Goal: Task Accomplishment & Management: Manage account settings

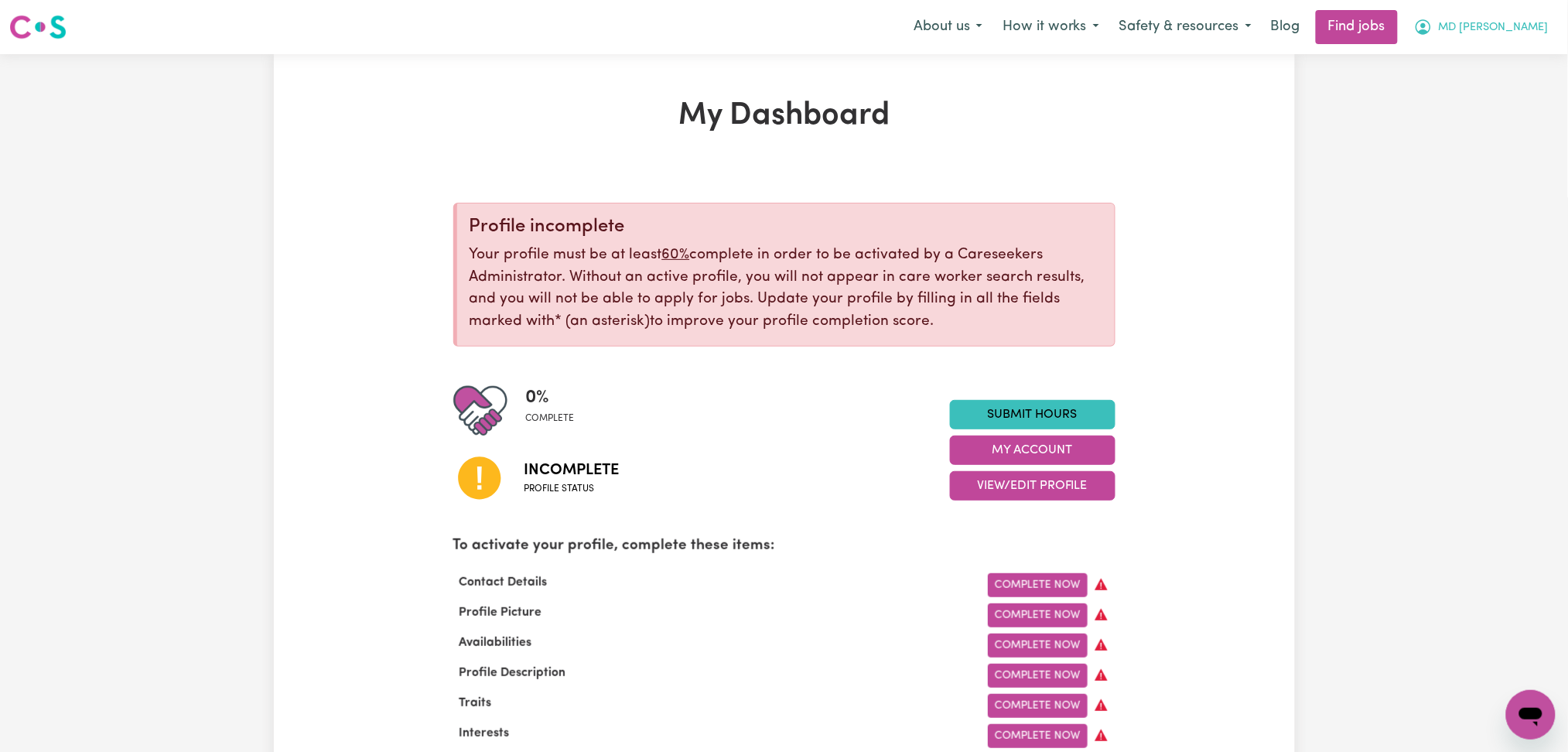
click at [1509, 30] on span "MD [PERSON_NAME]" at bounding box center [1493, 28] width 110 height 17
click at [1493, 125] on link "Logout" at bounding box center [1497, 118] width 122 height 30
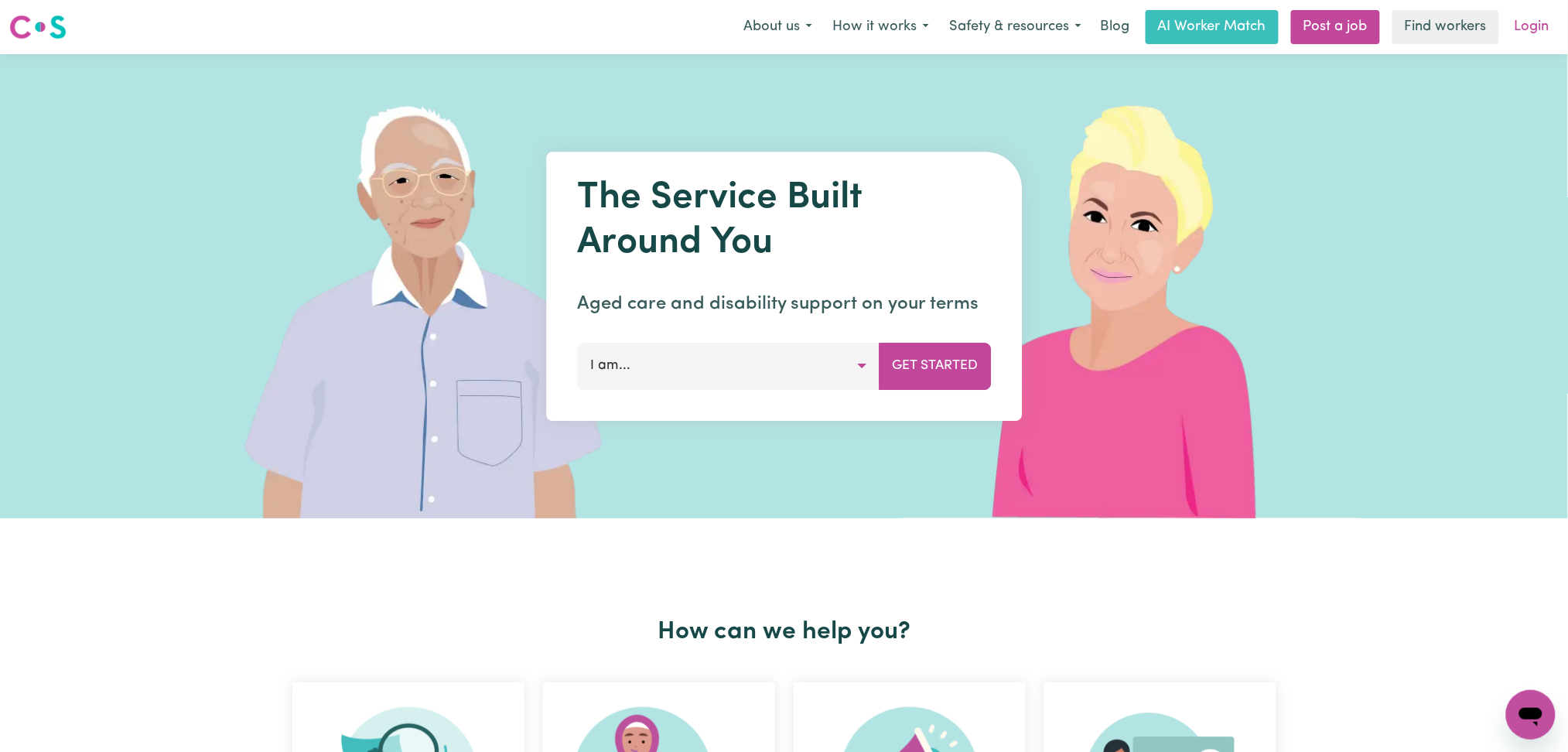
click at [1517, 25] on link "Login" at bounding box center [1531, 27] width 53 height 34
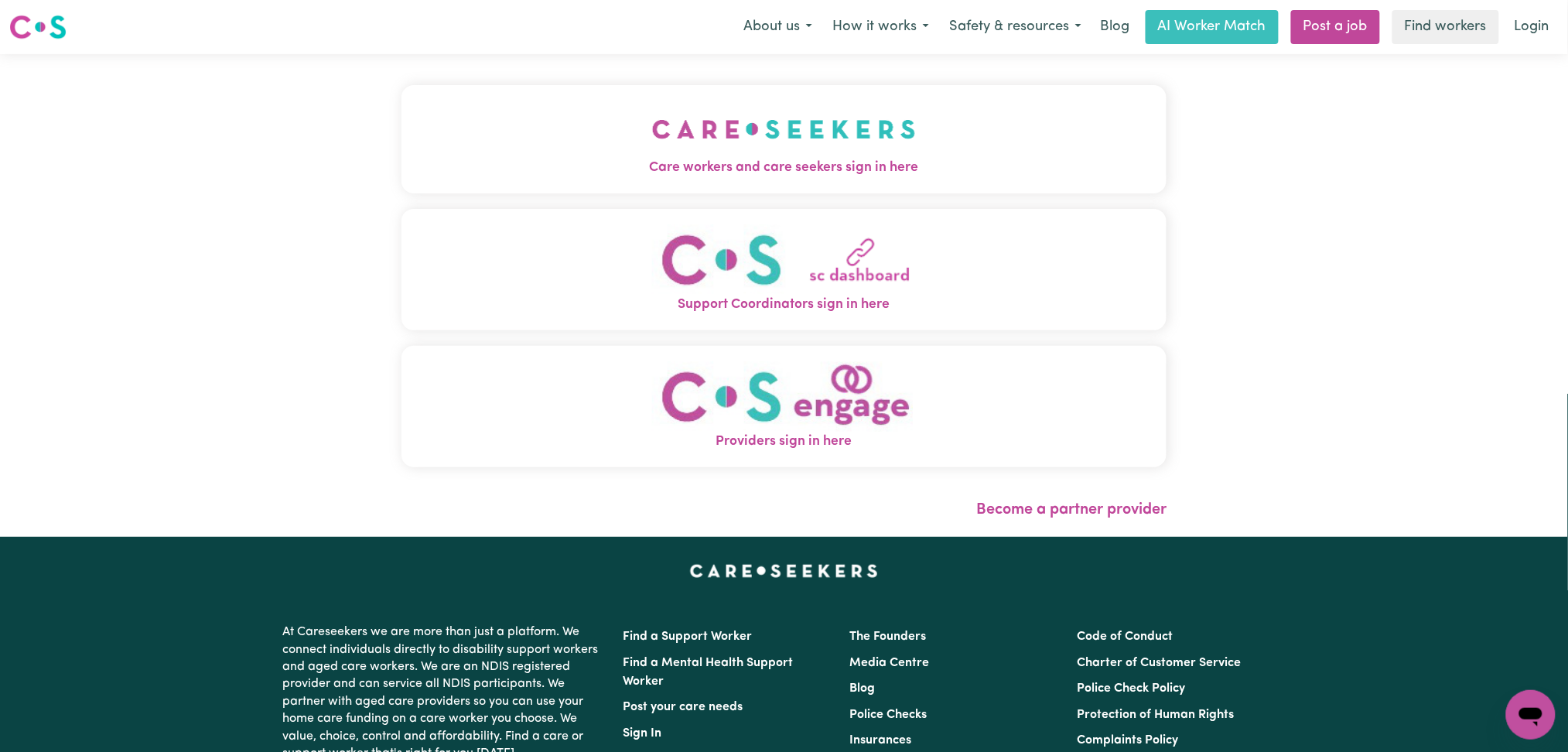
click at [652, 139] on img "Care workers and care seekers sign in here" at bounding box center [783, 130] width 263 height 58
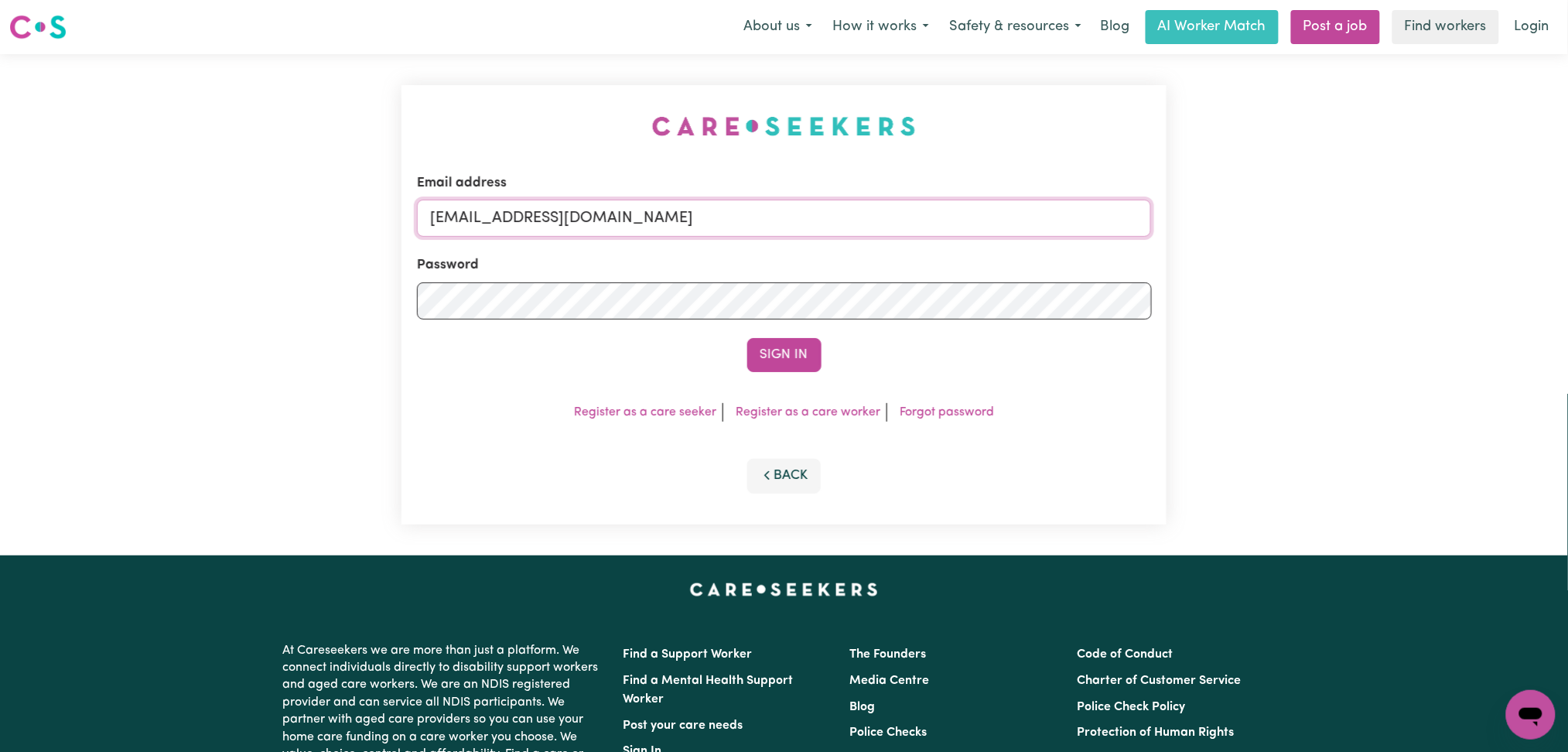
click at [690, 206] on input "[EMAIL_ADDRESS][DOMAIN_NAME]" at bounding box center [784, 218] width 735 height 37
drag, startPoint x: 509, startPoint y: 208, endPoint x: 941, endPoint y: 261, distance: 435.2
click at [941, 261] on form "Email address Superuser~[EMAIL_ADDRESS][DOMAIN_NAME] Password Sign In" at bounding box center [784, 273] width 735 height 199
type input "Superuser~[EMAIL_ADDRESS][DOMAIN_NAME]"
click at [772, 365] on button "Sign In" at bounding box center [784, 355] width 75 height 34
